Goal: Task Accomplishment & Management: Manage account settings

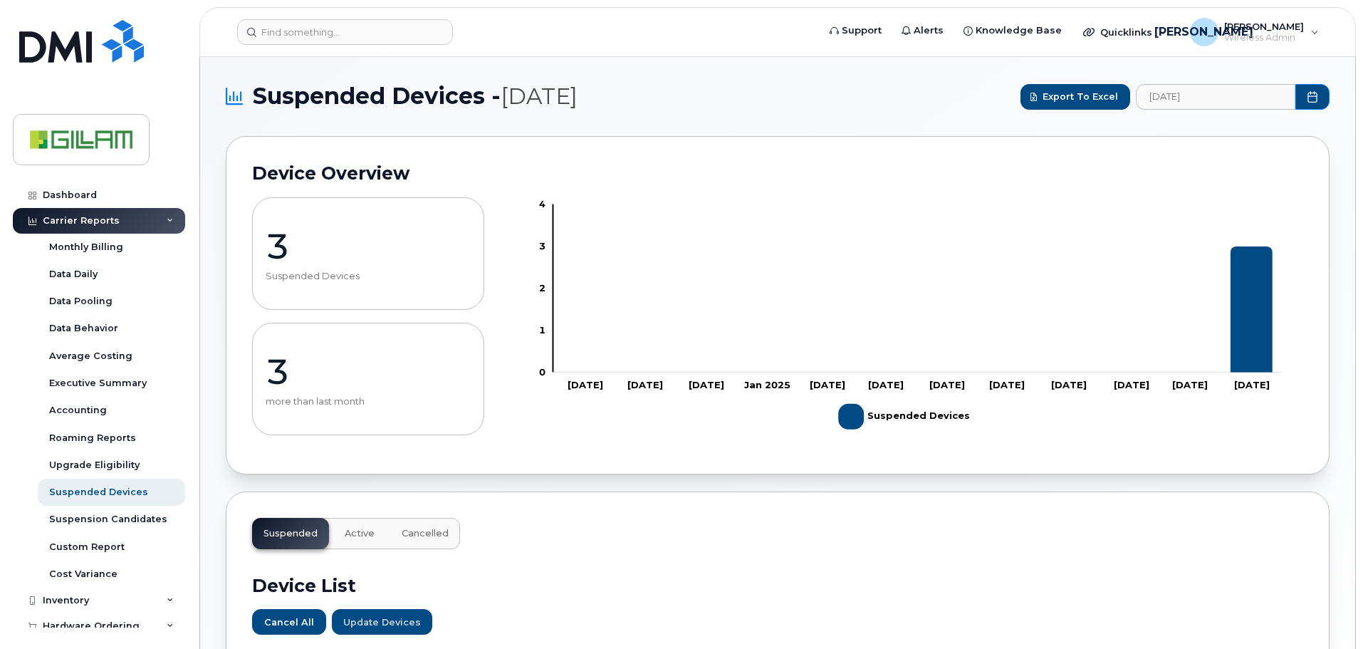
scroll to position [489, 0]
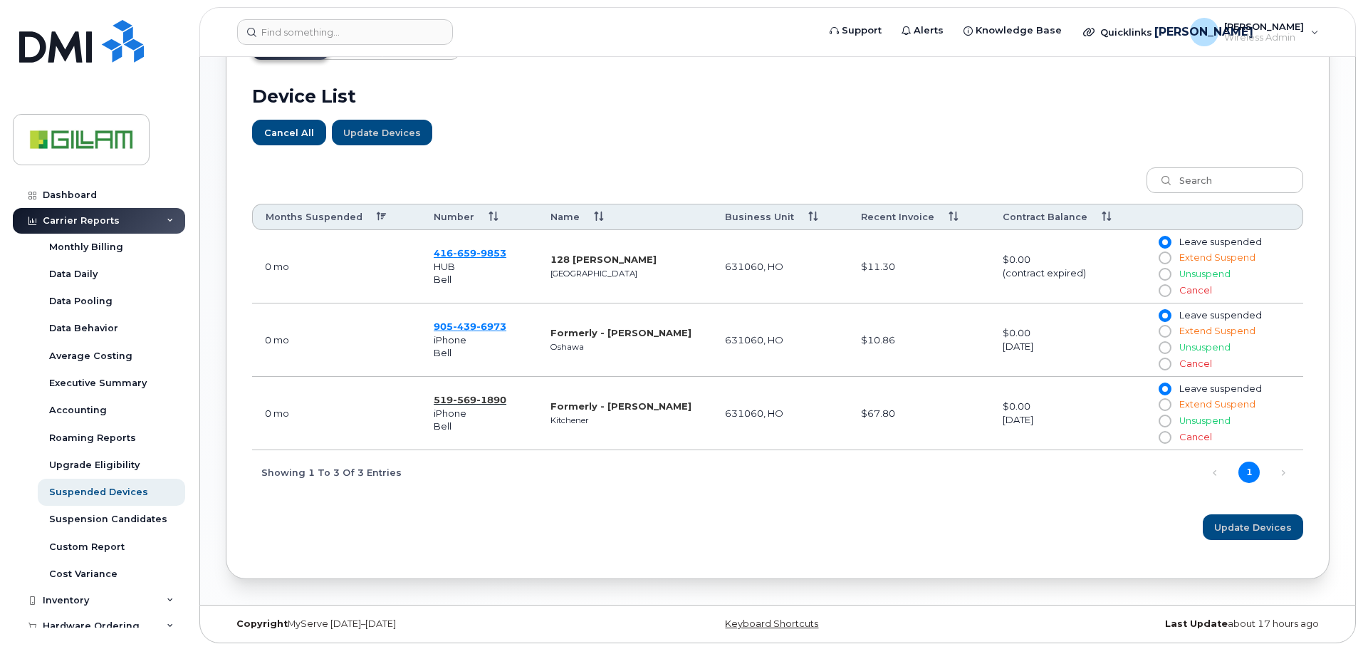
click at [457, 400] on span "569" at bounding box center [465, 399] width 24 height 11
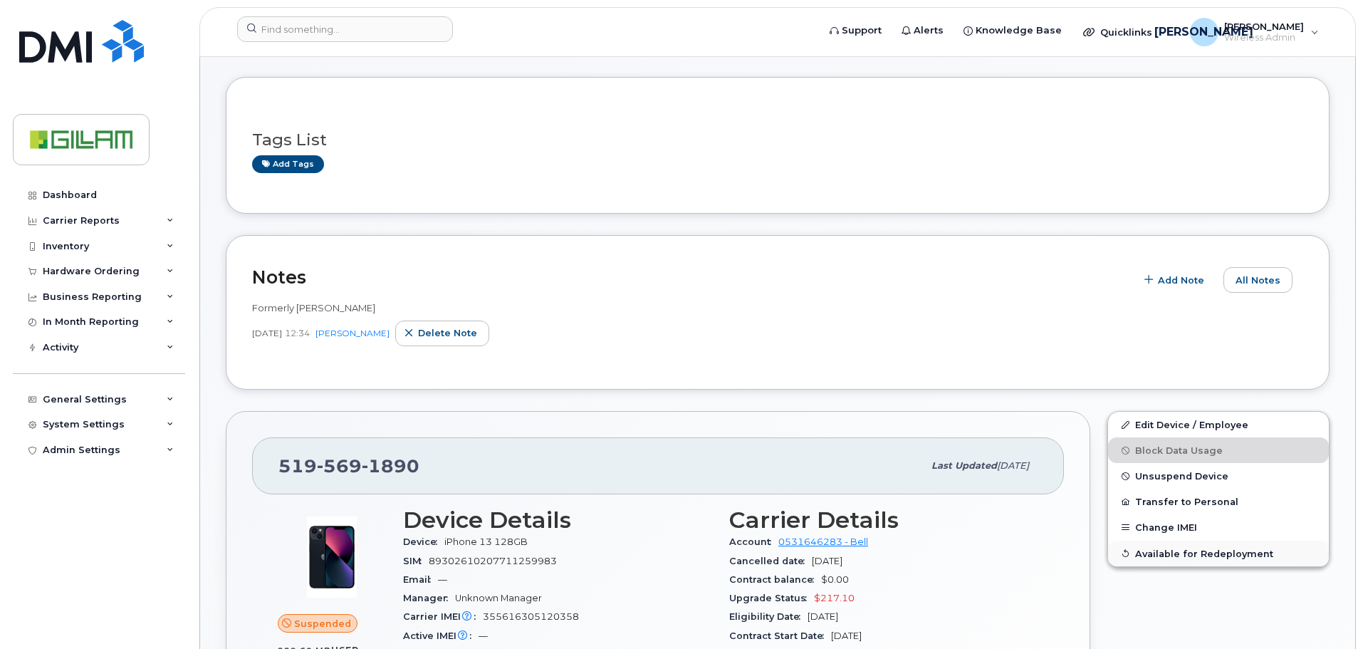
scroll to position [142, 0]
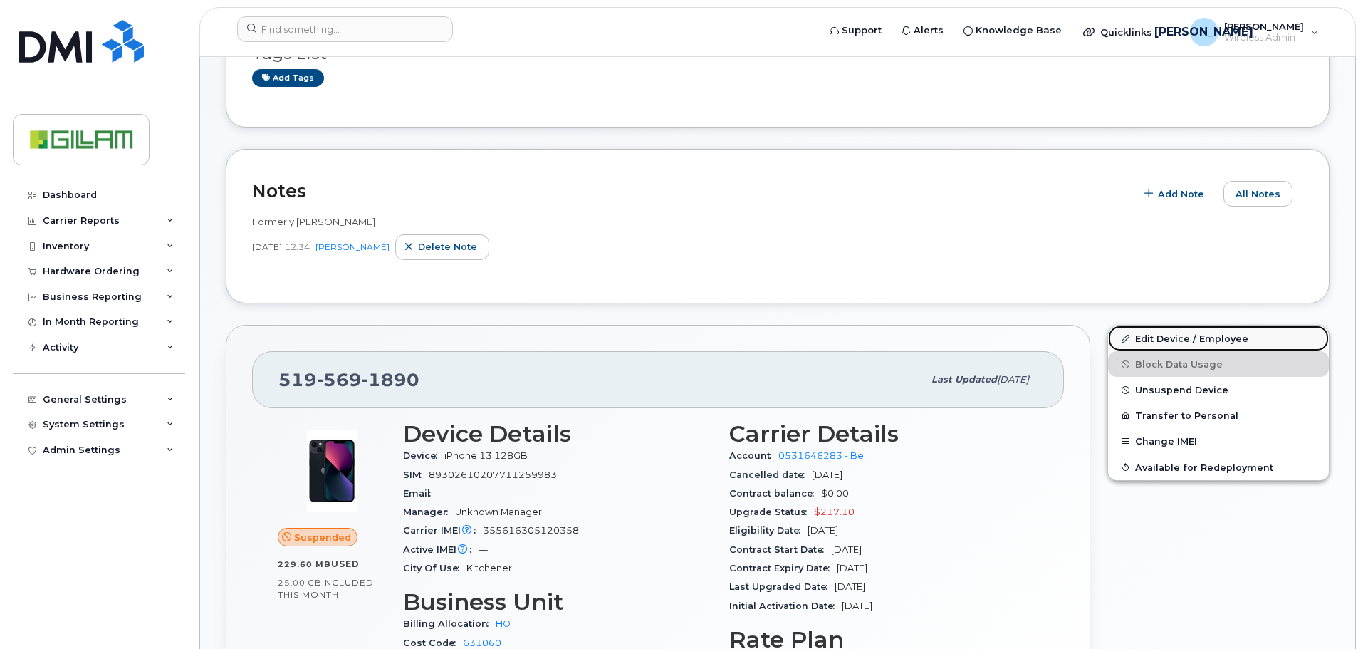
drag, startPoint x: 1213, startPoint y: 340, endPoint x: 1202, endPoint y: 346, distance: 12.5
click at [1213, 340] on link "Edit Device / Employee" at bounding box center [1218, 339] width 221 height 26
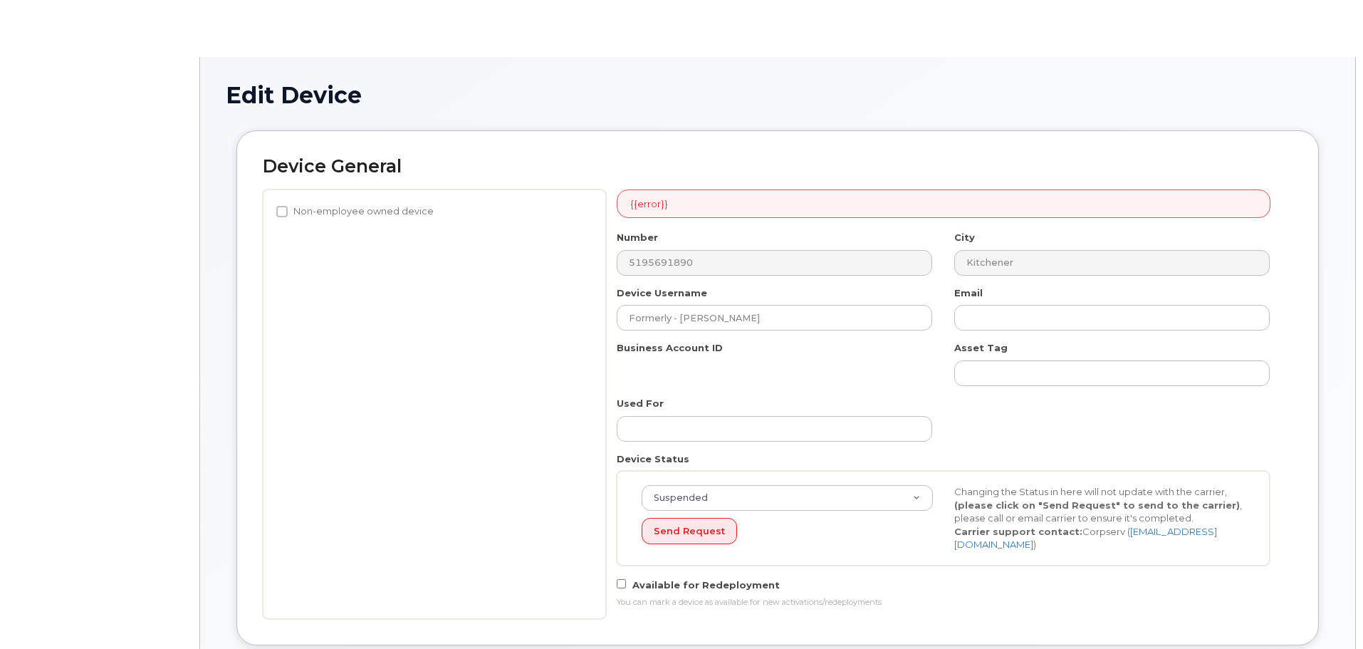
select select "5784026"
select select "81085"
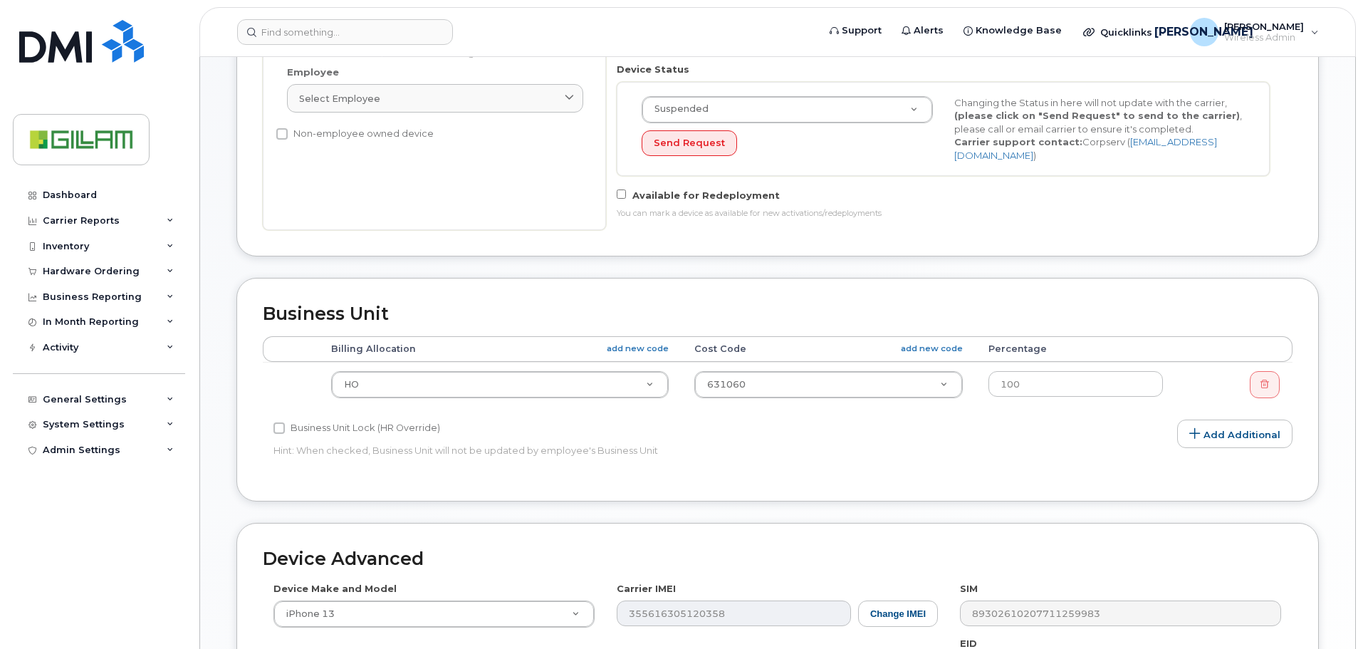
scroll to position [142, 0]
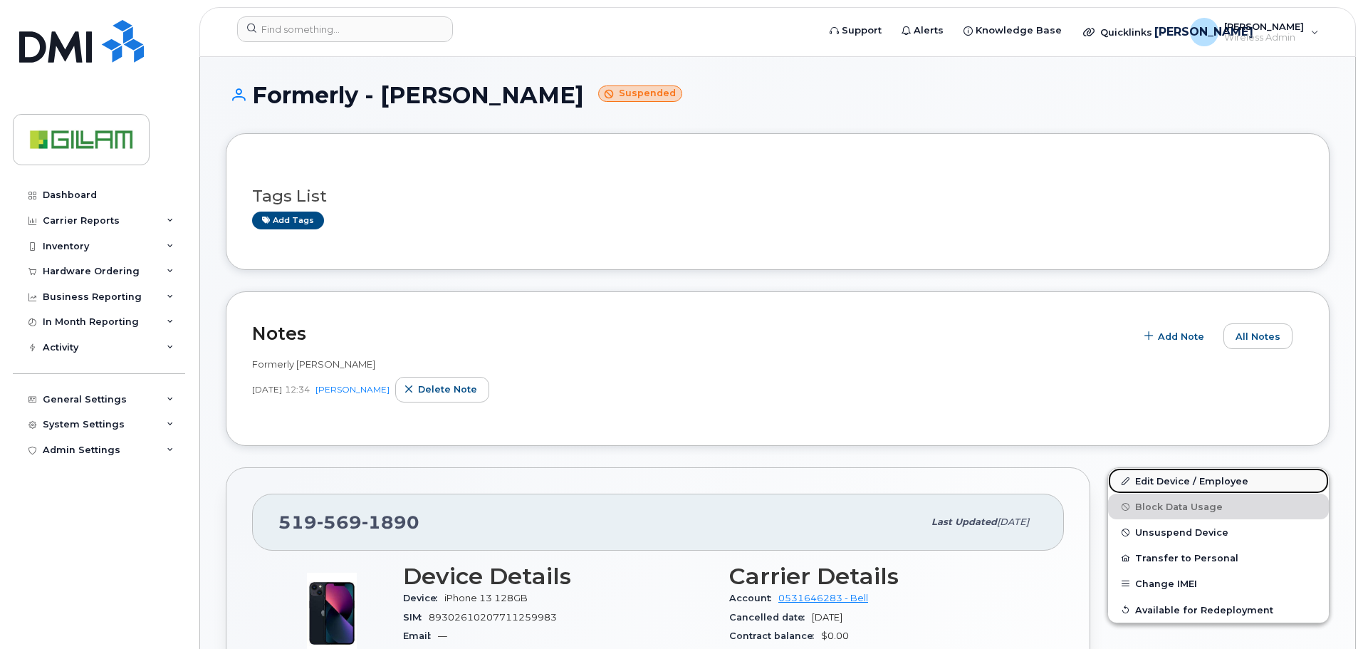
click at [1192, 479] on link "Edit Device / Employee" at bounding box center [1218, 481] width 221 height 26
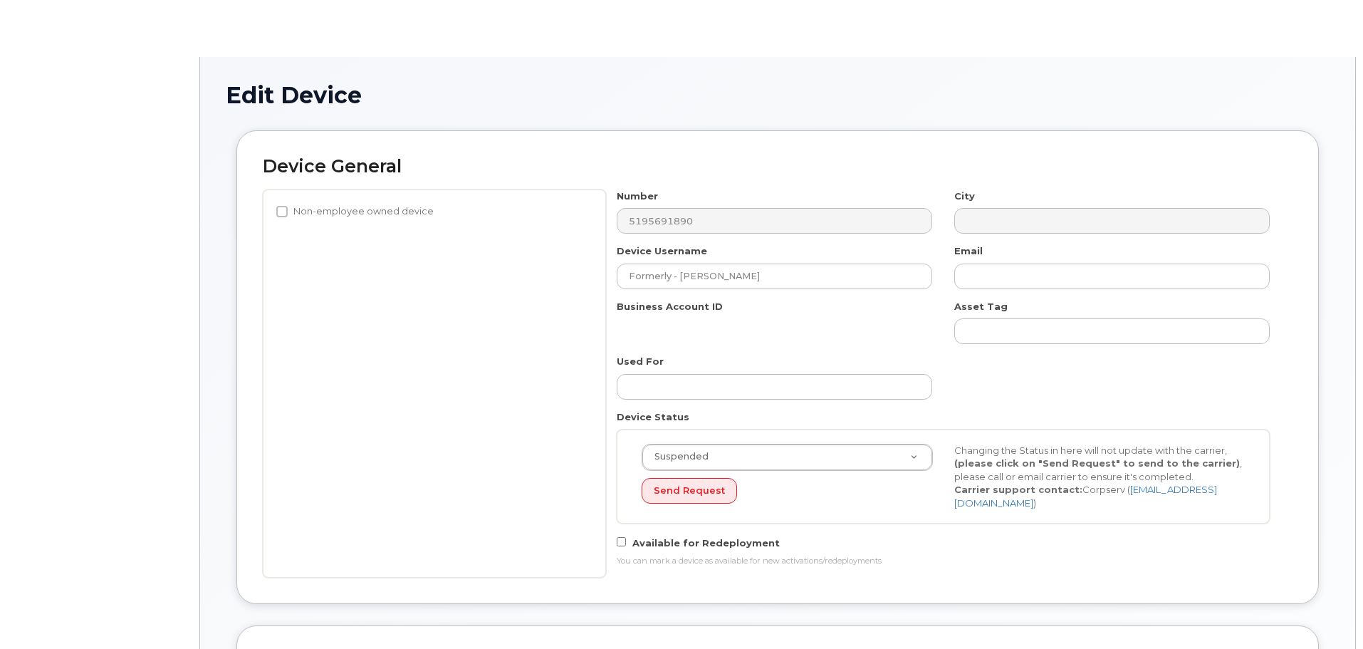
select select "5784026"
select select "81085"
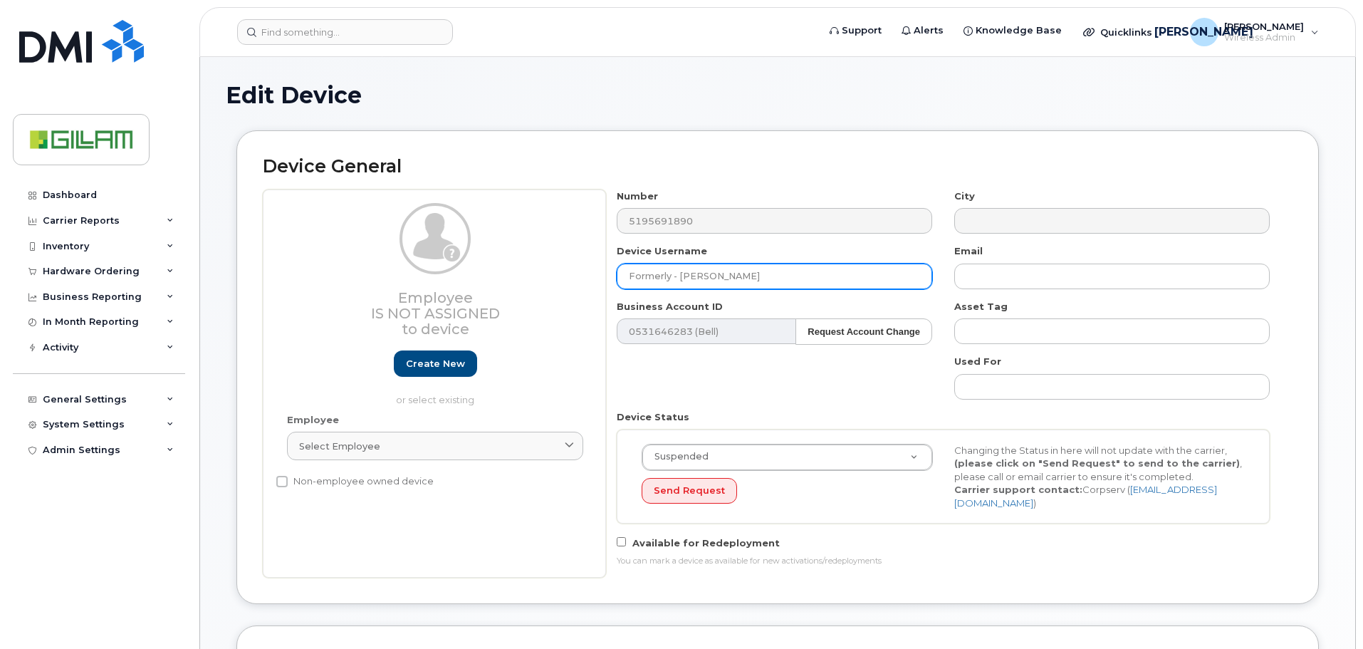
drag, startPoint x: 752, startPoint y: 274, endPoint x: 493, endPoint y: 269, distance: 259.3
click at [494, 269] on div "Employee Is not assigned to device Create new or select existing Employee Selec…" at bounding box center [778, 383] width 1030 height 388
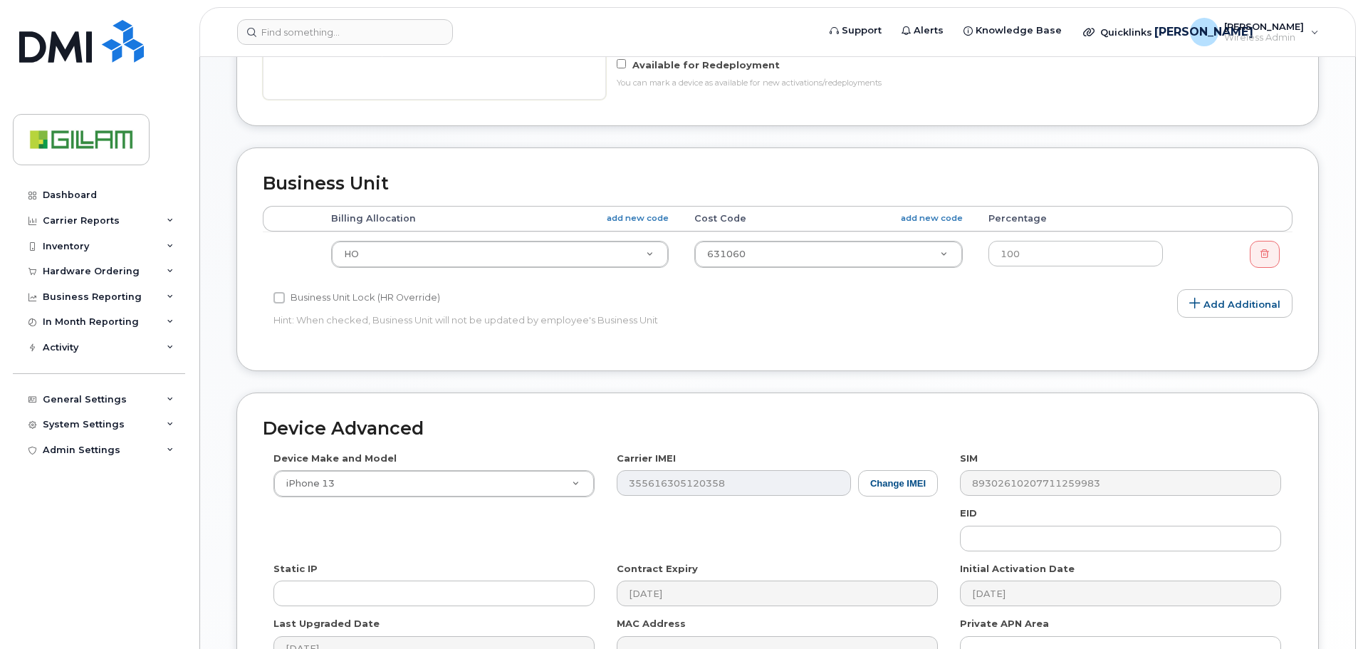
scroll to position [641, 0]
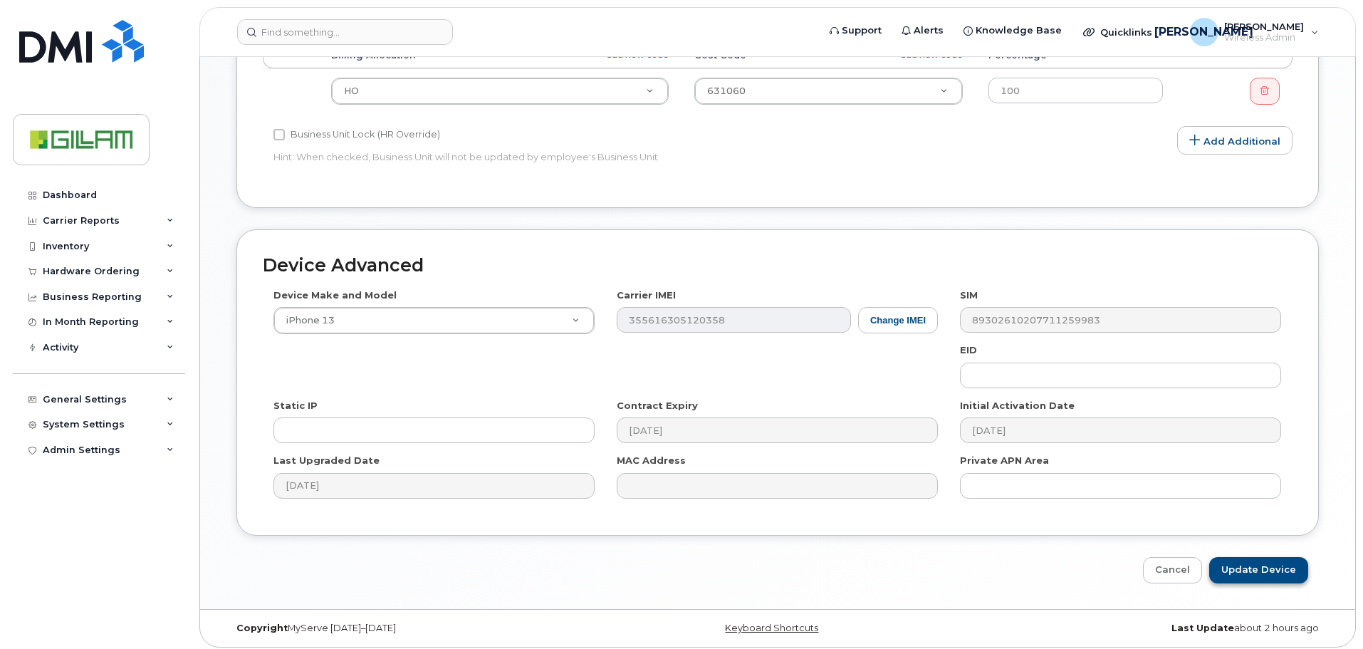
type input "Lucas du Mont"
click at [1269, 564] on input "Update Device" at bounding box center [1259, 570] width 99 height 26
type input "Saving..."
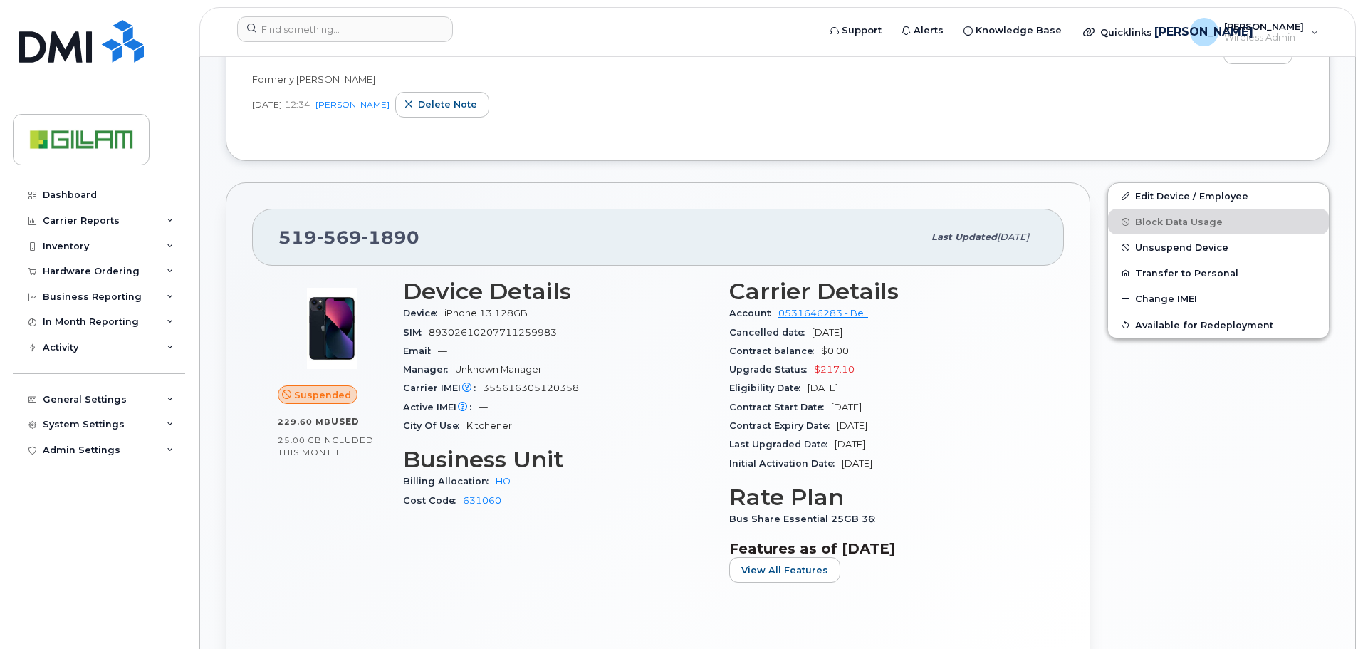
scroll to position [214, 0]
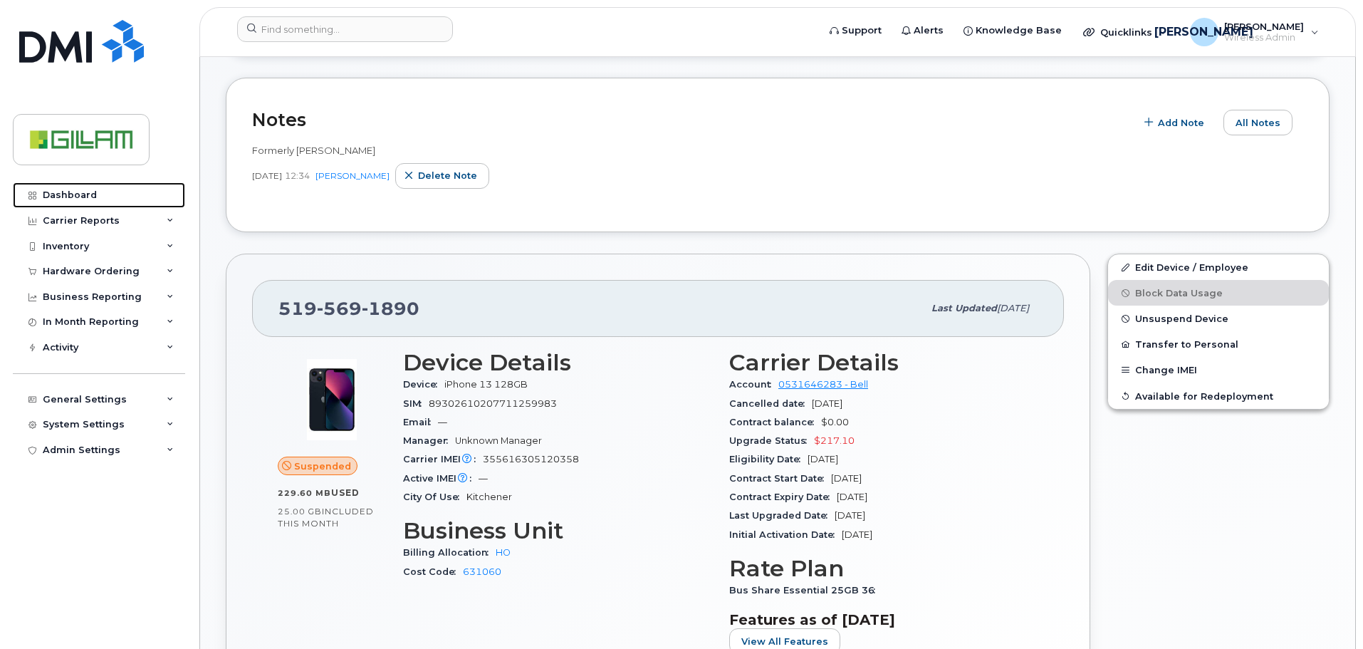
drag, startPoint x: 65, startPoint y: 189, endPoint x: 195, endPoint y: 197, distance: 130.6
click at [65, 189] on link "Dashboard" at bounding box center [99, 195] width 172 height 26
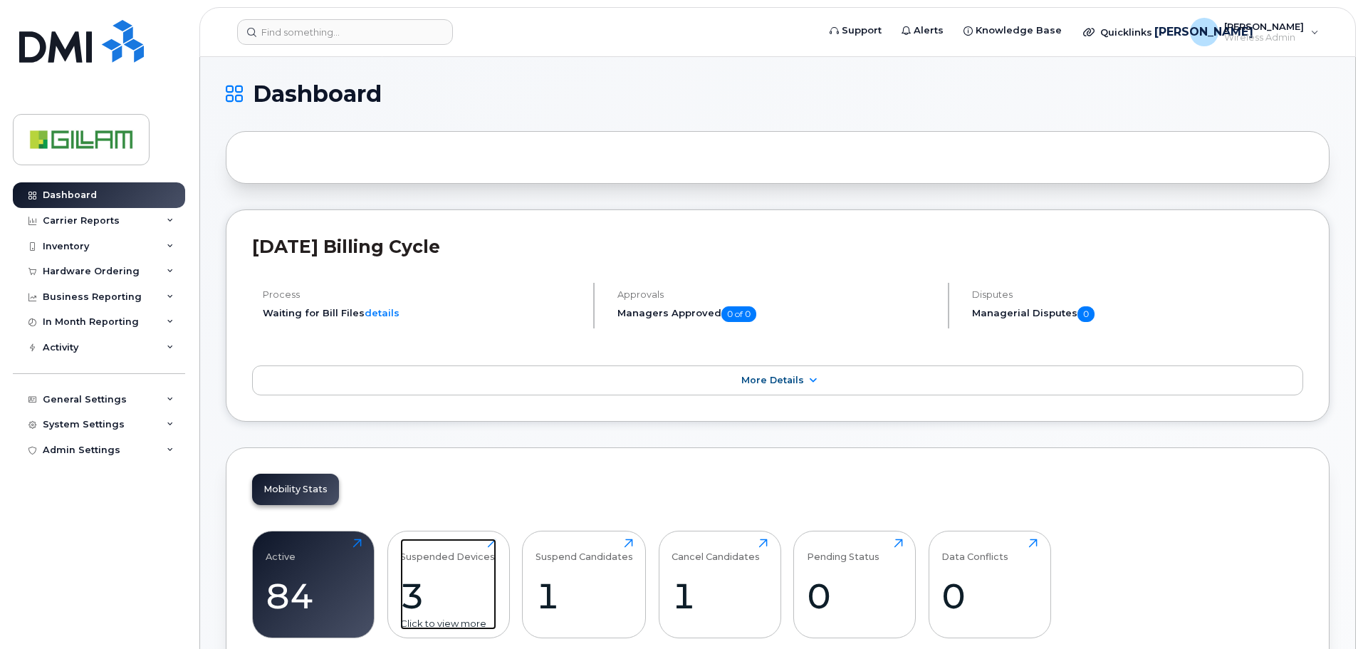
click at [442, 569] on div "Suspended Devices 3 Click to view more" at bounding box center [448, 584] width 96 height 91
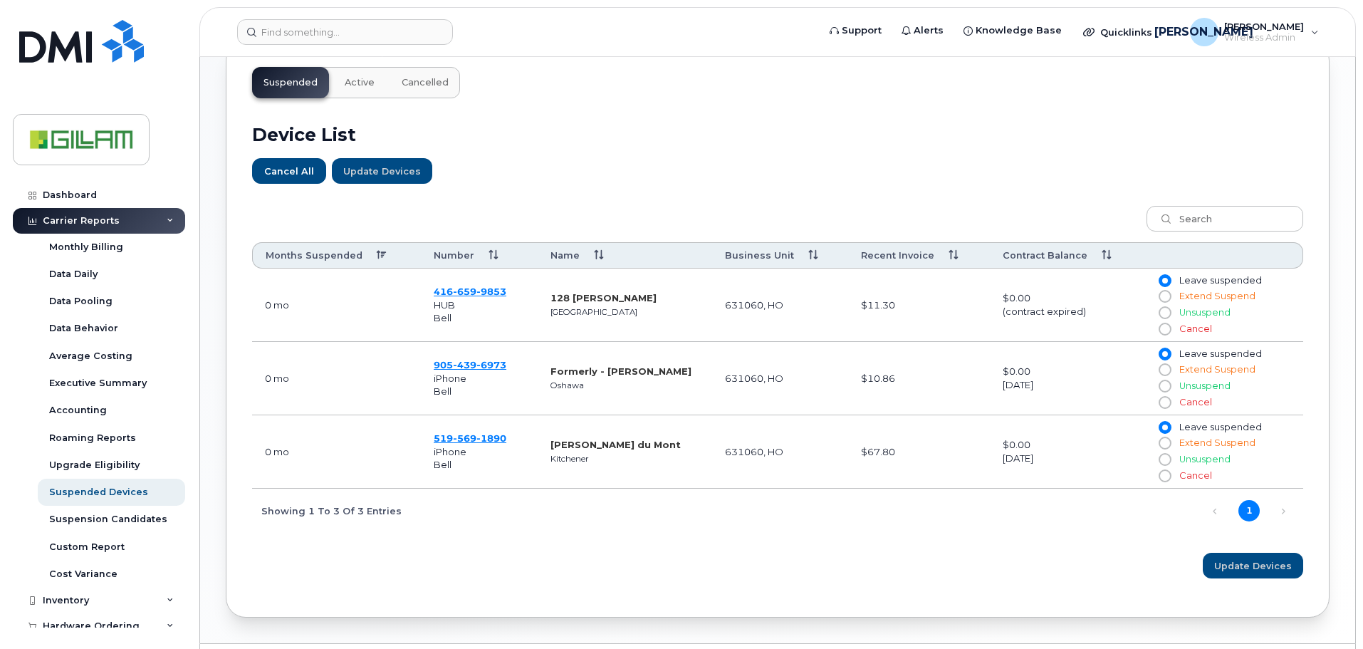
scroll to position [491, 0]
